Goal: Obtain resource: Obtain resource

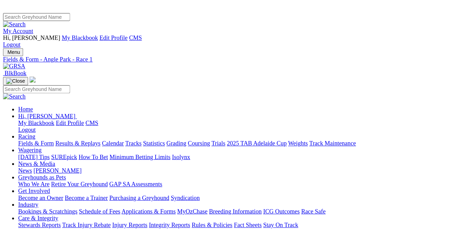
scroll to position [25, 0]
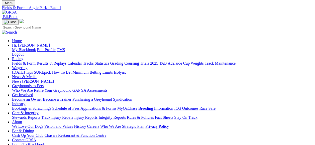
drag, startPoint x: 9, startPoint y: 28, endPoint x: 14, endPoint y: 26, distance: 4.8
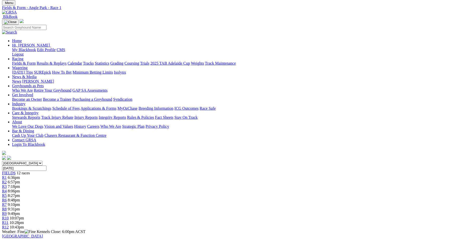
scroll to position [0, 0]
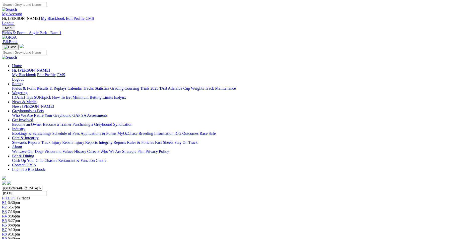
click at [17, 35] on img at bounding box center [9, 37] width 15 height 5
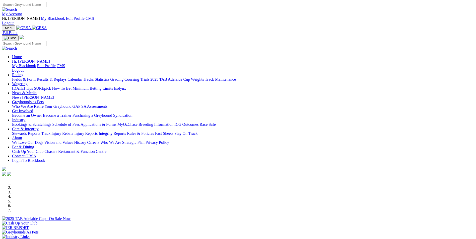
click at [47, 26] on img at bounding box center [39, 28] width 15 height 5
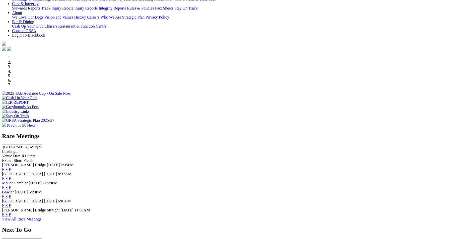
click at [5, 177] on link "E" at bounding box center [3, 179] width 3 height 4
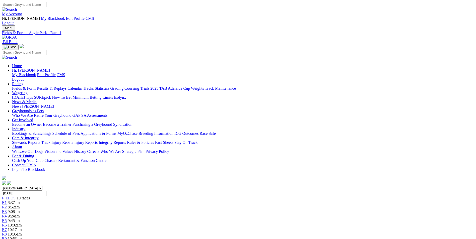
click at [17, 35] on img at bounding box center [9, 37] width 15 height 5
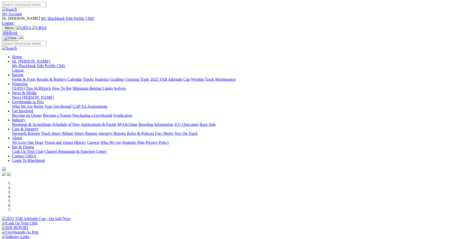
scroll to position [75, 0]
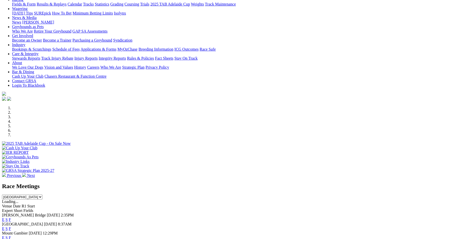
click at [5, 218] on link "E" at bounding box center [3, 220] width 3 height 4
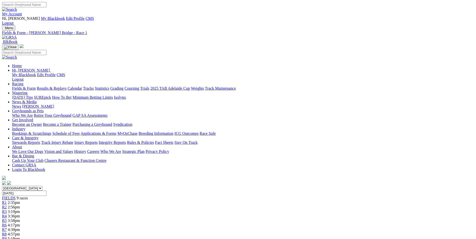
click at [17, 35] on img at bounding box center [9, 37] width 15 height 5
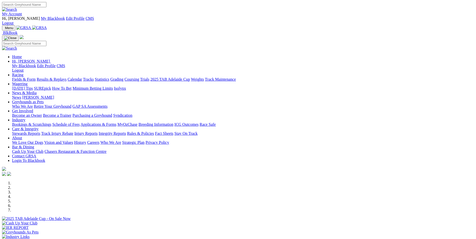
scroll to position [125, 0]
